Goal: Task Accomplishment & Management: Complete application form

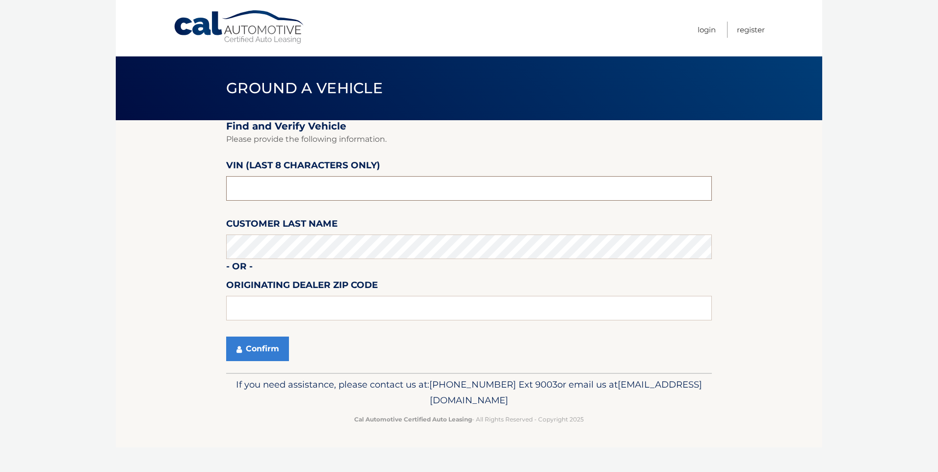
click at [277, 197] on input "text" at bounding box center [469, 188] width 486 height 25
click at [293, 182] on input "text" at bounding box center [469, 188] width 486 height 25
drag, startPoint x: 293, startPoint y: 182, endPoint x: 135, endPoint y: 177, distance: 158.0
click at [136, 177] on section "Find and Verify Vehicle Please provide the following information. VIN (last 8 c…" at bounding box center [469, 246] width 706 height 253
paste input "NH176986"
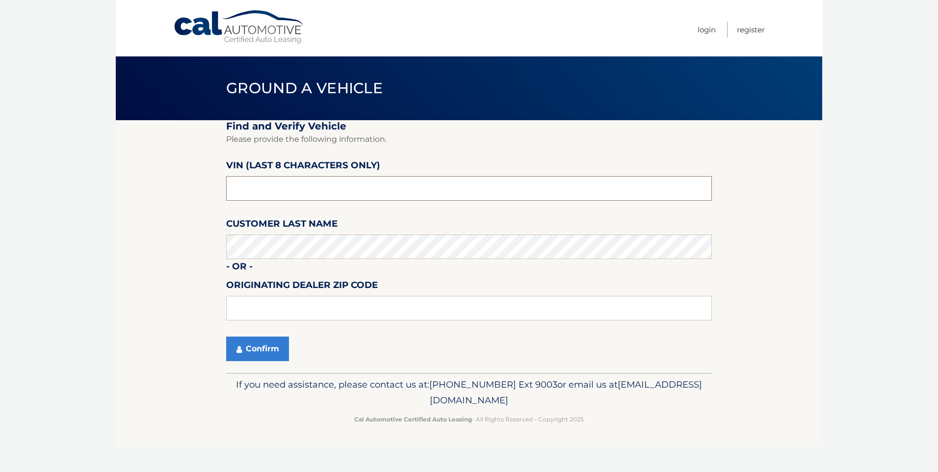
type input "NH176986"
click at [272, 349] on button "Confirm" at bounding box center [257, 348] width 63 height 25
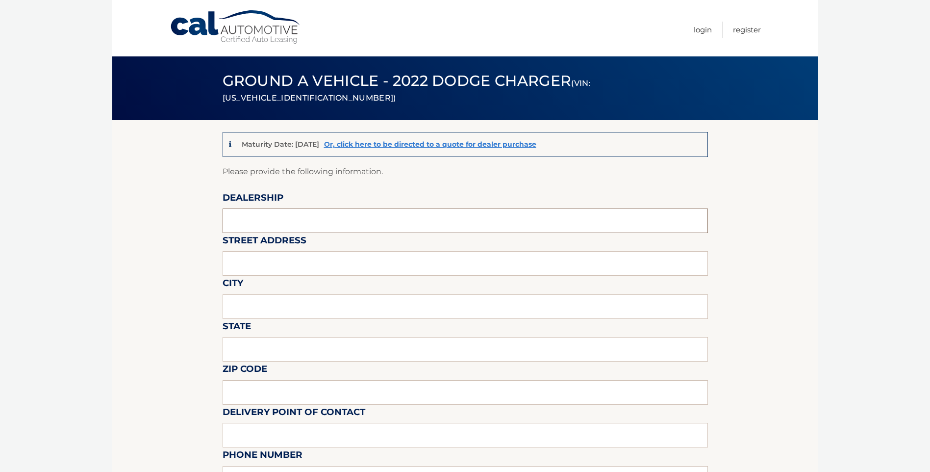
click at [298, 217] on input "text" at bounding box center [466, 220] width 486 height 25
type input "[PERSON_NAME] SAWGRASS"
type input "[STREET_ADDRESS]"
type input "TAMARAC"
type input "FL"
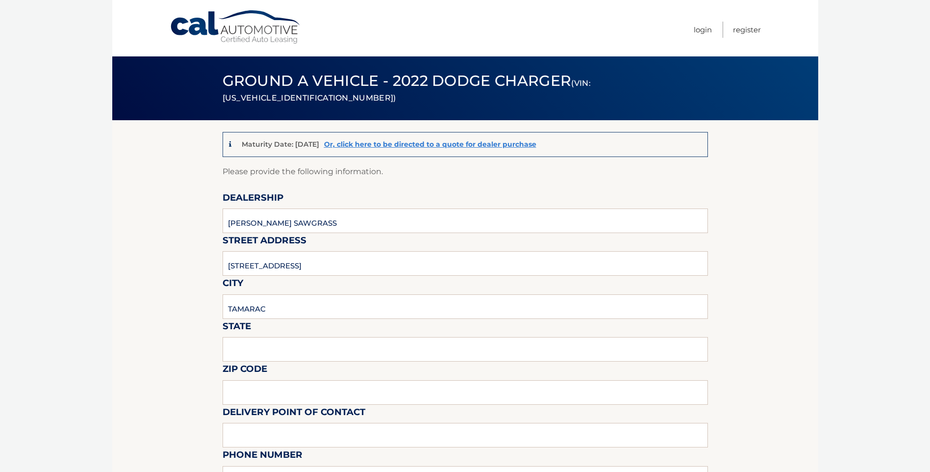
type input "33321"
type input "[PERSON_NAME]"
type input "9543792218"
type input "[EMAIL_ADDRESS][DOMAIN_NAME]"
type input "[PERSON_NAME]"
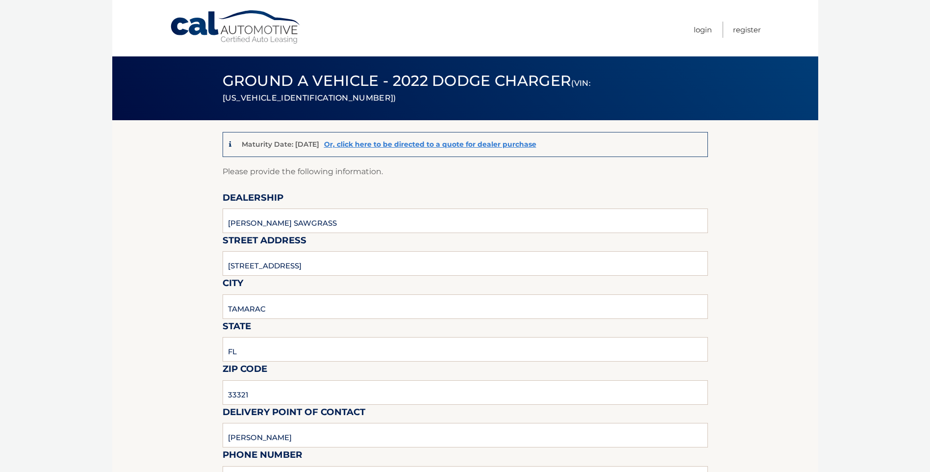
type input "9543792218"
type input "[EMAIL_ADDRESS][DOMAIN_NAME]"
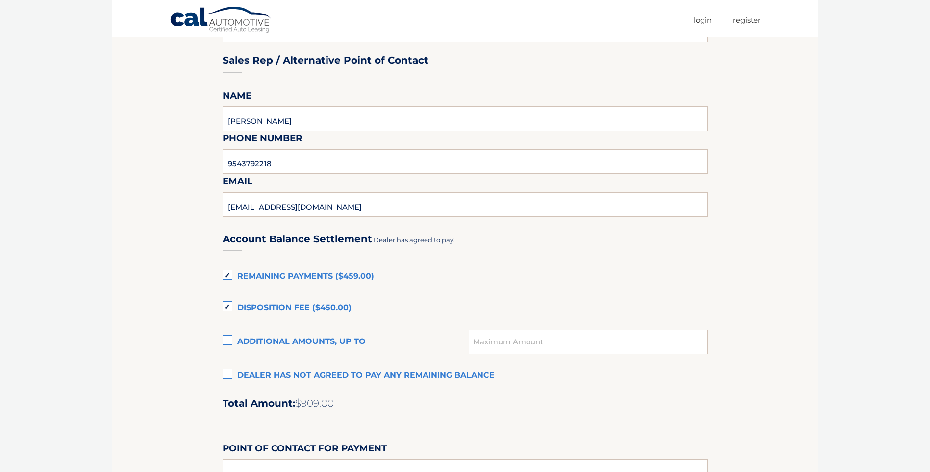
scroll to position [589, 0]
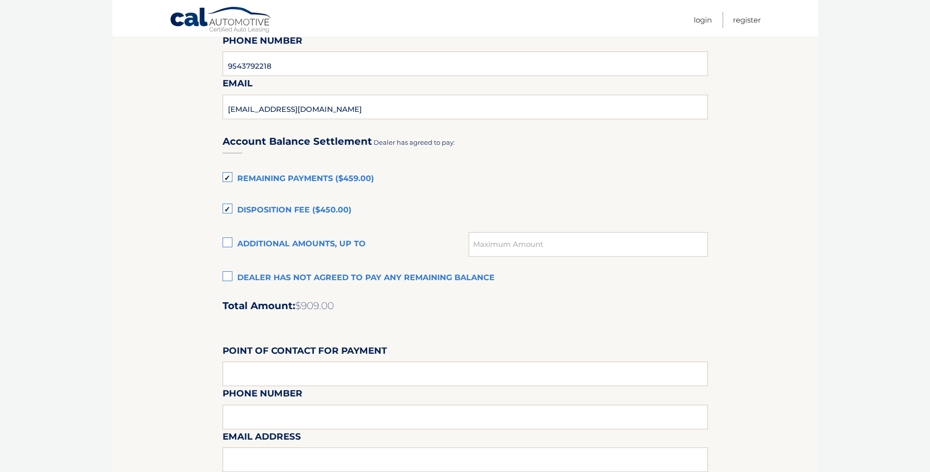
click at [225, 181] on label "Remaining Payments ($459.00)" at bounding box center [466, 179] width 486 height 20
click at [0, 0] on input "Remaining Payments ($459.00)" at bounding box center [0, 0] width 0 height 0
click at [230, 206] on label "Disposition Fee ($450.00)" at bounding box center [466, 211] width 486 height 20
click at [0, 0] on input "Disposition Fee ($450.00)" at bounding box center [0, 0] width 0 height 0
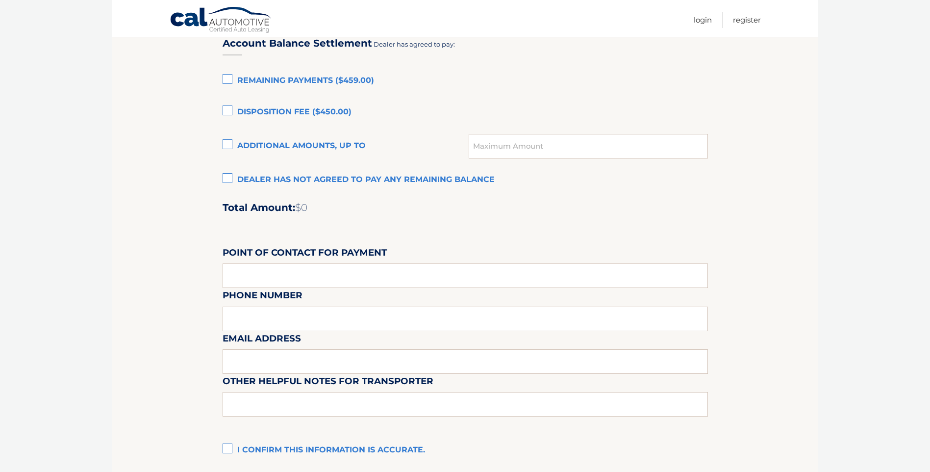
click at [234, 179] on label "Dealer has not agreed to pay any remaining balance" at bounding box center [466, 180] width 486 height 20
click at [0, 0] on input "Dealer has not agreed to pay any remaining balance" at bounding box center [0, 0] width 0 height 0
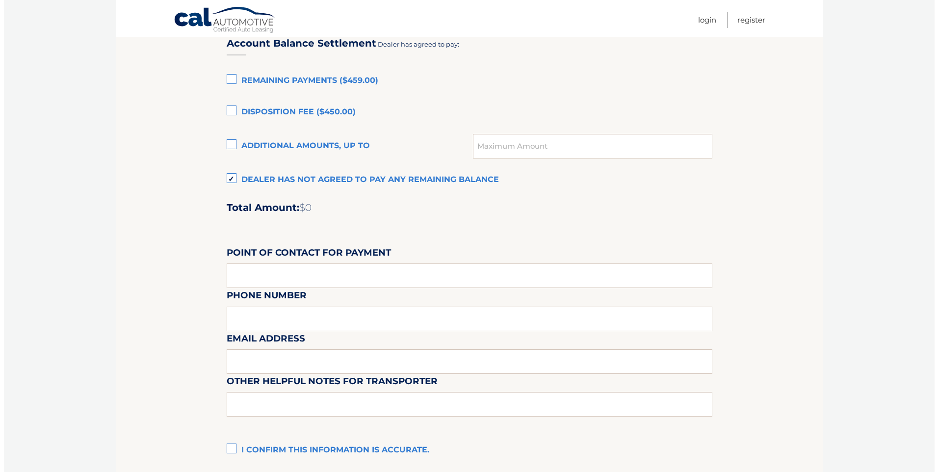
scroll to position [645, 0]
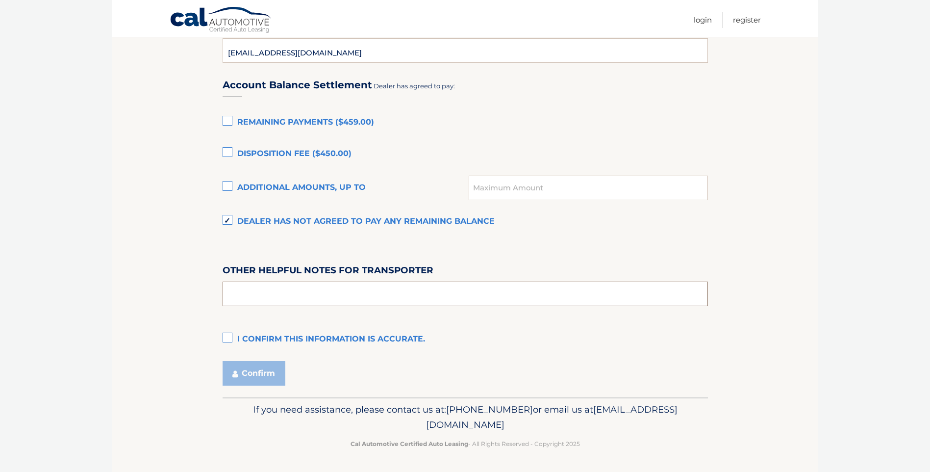
click at [245, 298] on input "text" at bounding box center [466, 294] width 486 height 25
click at [228, 339] on label "I confirm this information is accurate." at bounding box center [466, 340] width 486 height 20
click at [0, 0] on input "I confirm this information is accurate." at bounding box center [0, 0] width 0 height 0
click at [257, 376] on button "Confirm" at bounding box center [254, 373] width 63 height 25
